Goal: Task Accomplishment & Management: Manage account settings

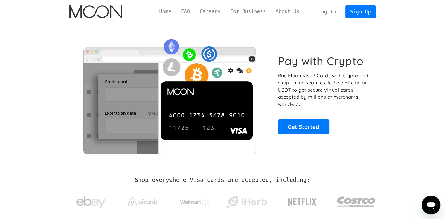
click at [325, 11] on link "Log In" at bounding box center [326, 11] width 27 height 13
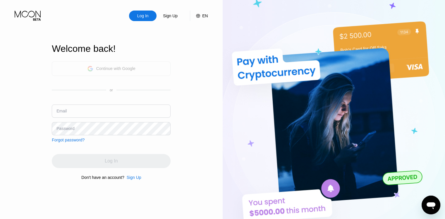
drag, startPoint x: 127, startPoint y: 64, endPoint x: 124, endPoint y: 69, distance: 5.4
click at [127, 64] on div "Continue with Google" at bounding box center [111, 68] width 48 height 9
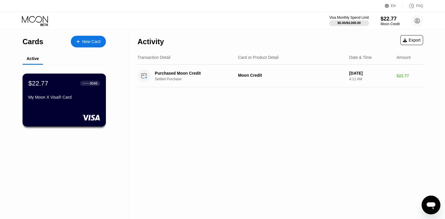
click at [54, 87] on div "$22.77 ● ● ● ● 4046" at bounding box center [64, 83] width 72 height 8
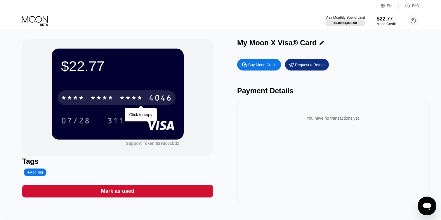
click at [100, 100] on div "* * * *" at bounding box center [101, 98] width 23 height 9
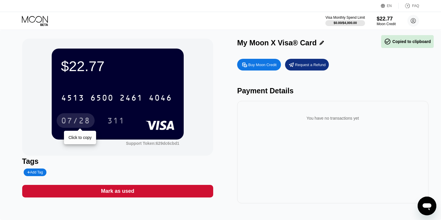
click at [70, 125] on div "07/28" at bounding box center [75, 121] width 29 height 9
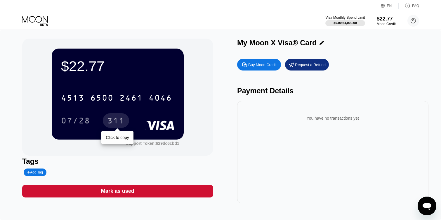
click at [120, 123] on div "311" at bounding box center [116, 121] width 18 height 9
